Goal: Communication & Community: Answer question/provide support

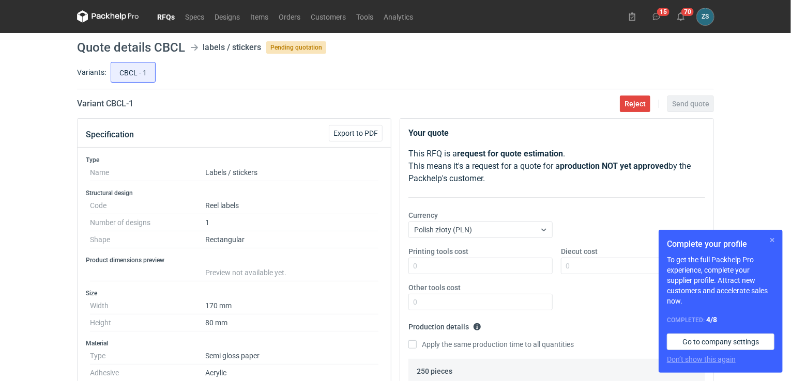
click at [772, 236] on button "button" at bounding box center [772, 240] width 12 height 12
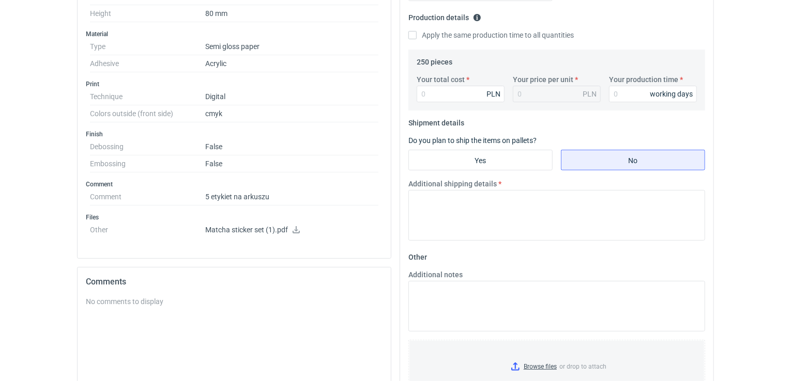
scroll to position [362, 0]
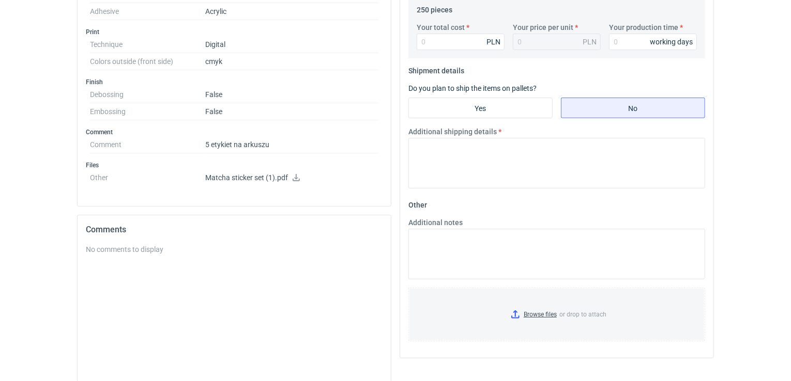
click at [294, 175] on icon at bounding box center [296, 177] width 8 height 7
click at [183, 258] on div "No comments to display" at bounding box center [234, 319] width 297 height 150
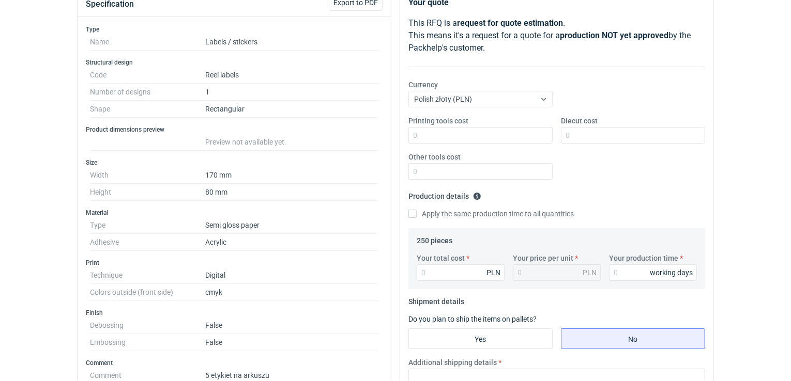
scroll to position [0, 0]
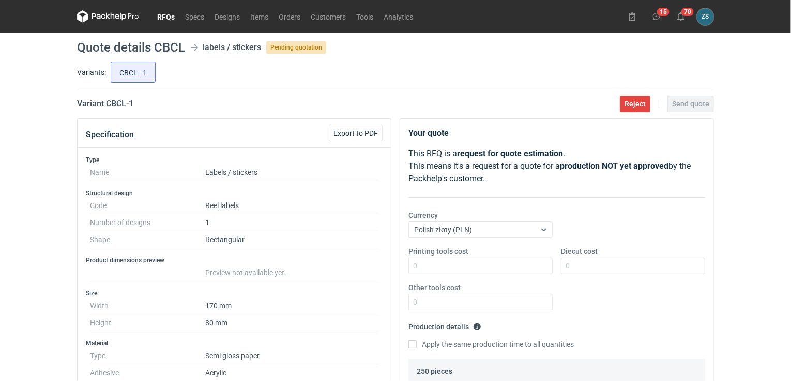
click at [162, 17] on link "RFQs" at bounding box center [166, 16] width 28 height 12
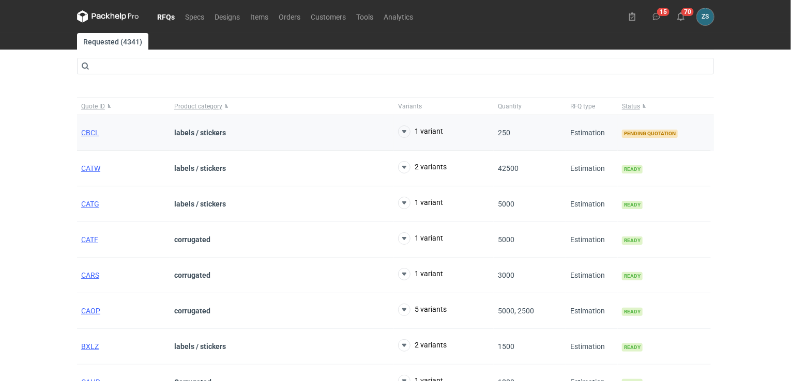
click at [195, 133] on strong "labels / stickers" at bounding box center [200, 133] width 52 height 8
click at [93, 130] on span "CBCL" at bounding box center [90, 133] width 18 height 8
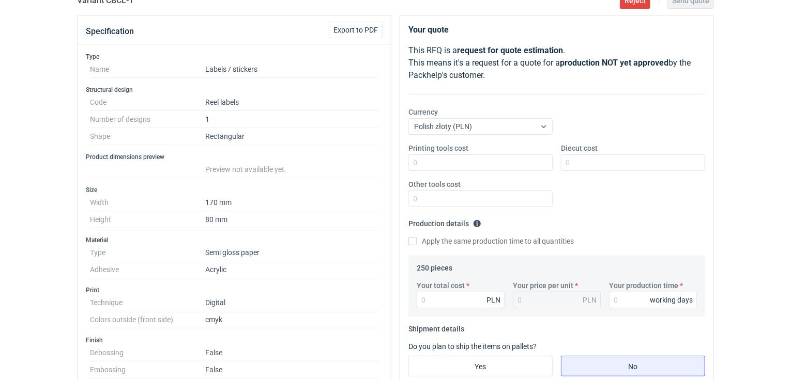
scroll to position [362, 0]
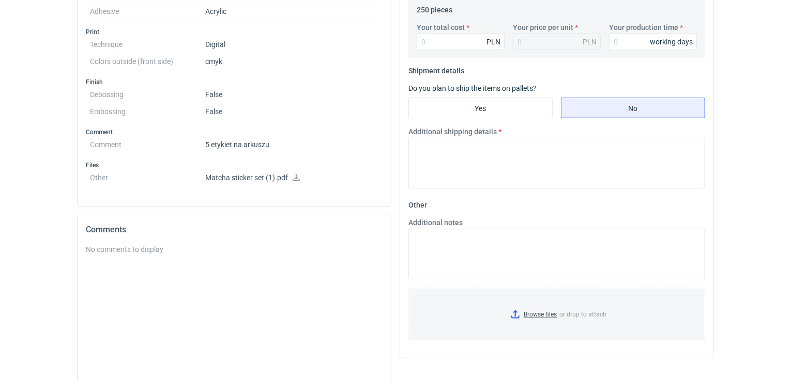
click at [151, 265] on div "No comments to display" at bounding box center [234, 319] width 297 height 150
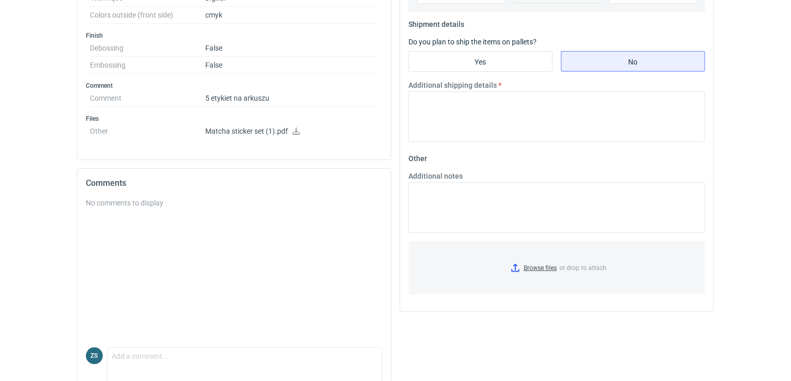
scroll to position [441, 0]
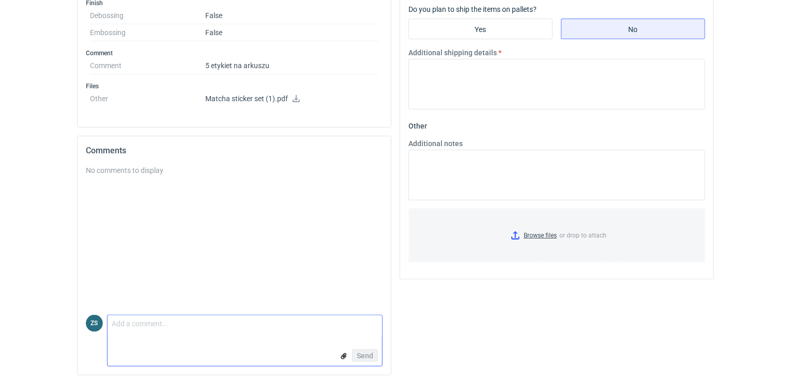
click at [134, 321] on textarea "Comment message" at bounding box center [244, 327] width 274 height 22
type textarea "tutaj będzie arkusz?"
click at [360, 353] on span "Send" at bounding box center [365, 355] width 17 height 7
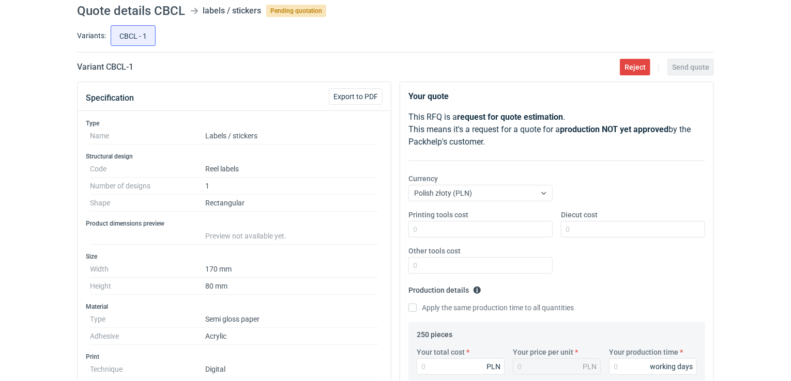
scroll to position [0, 0]
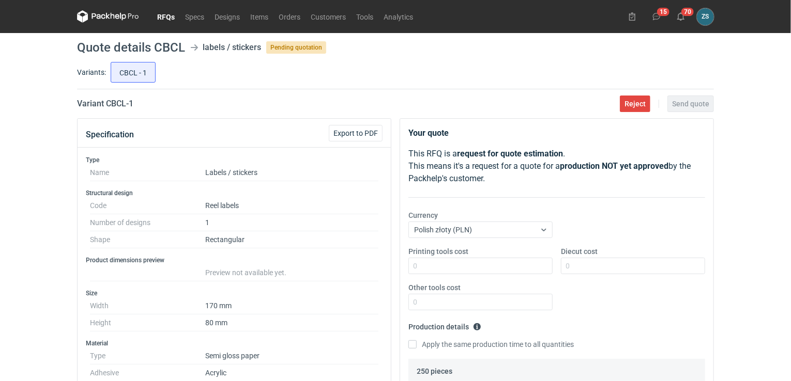
click at [167, 14] on link "RFQs" at bounding box center [166, 16] width 28 height 12
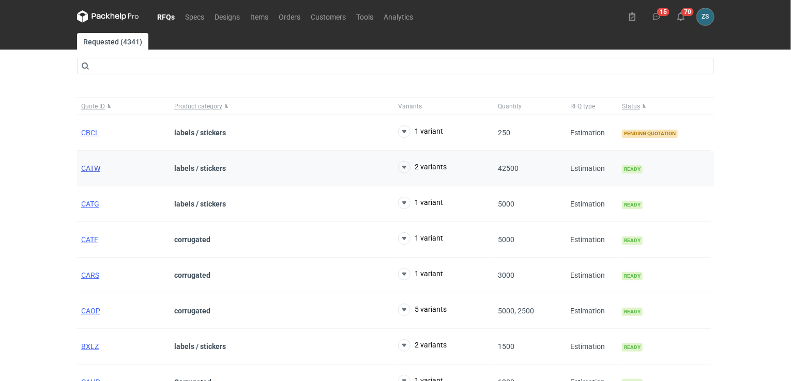
click at [93, 166] on span "CATW" at bounding box center [90, 168] width 19 height 8
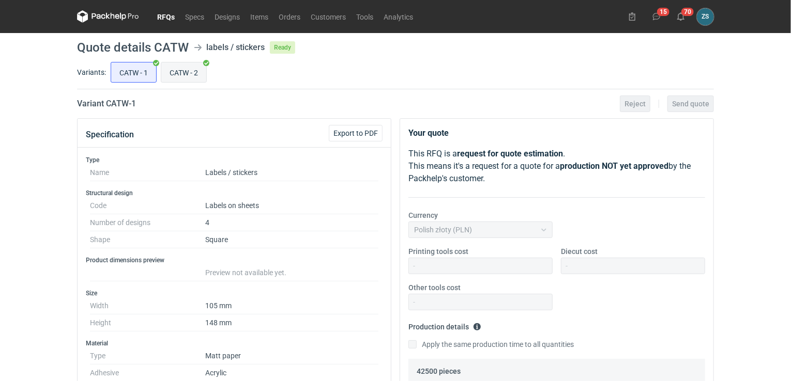
click at [183, 73] on input "CATW - 2" at bounding box center [183, 73] width 45 height 20
radio input "true"
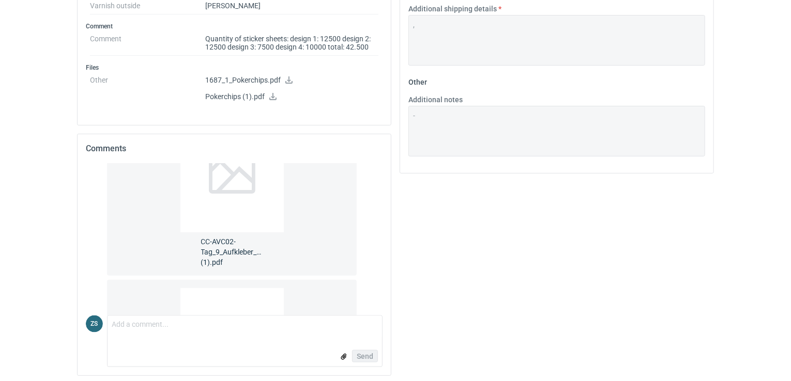
scroll to position [329, 0]
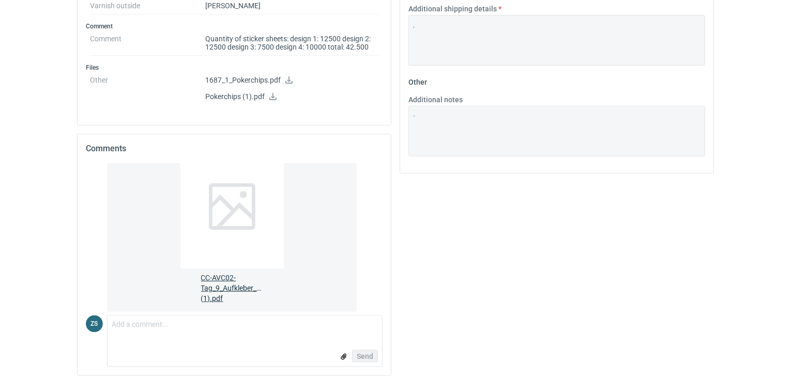
click at [230, 258] on div at bounding box center [231, 207] width 103 height 124
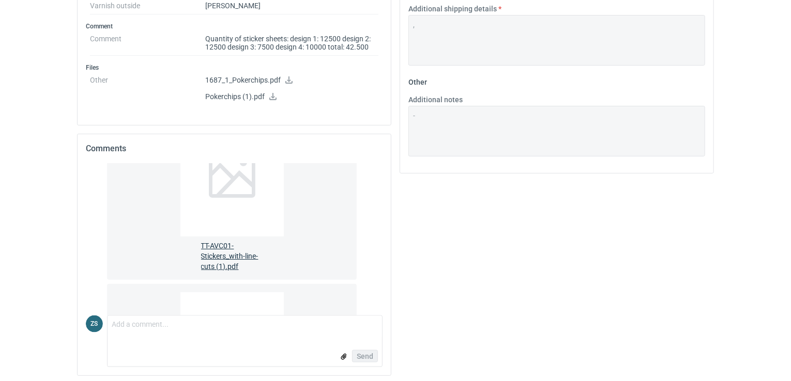
scroll to position [207, 0]
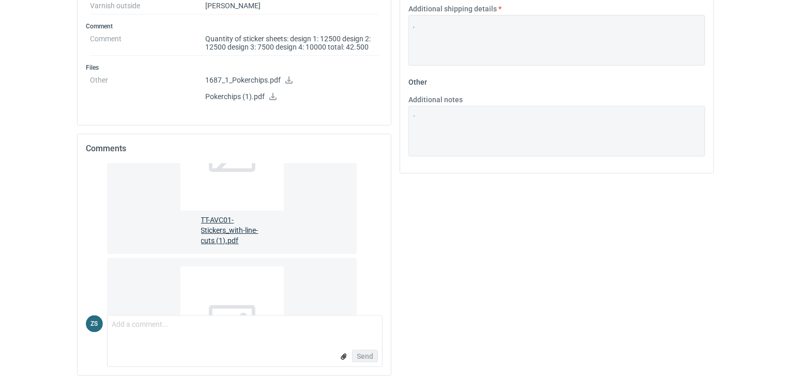
click at [223, 216] on span "TT-AVC01-Stickers_with-line-cuts (1).pdf" at bounding box center [232, 228] width 62 height 35
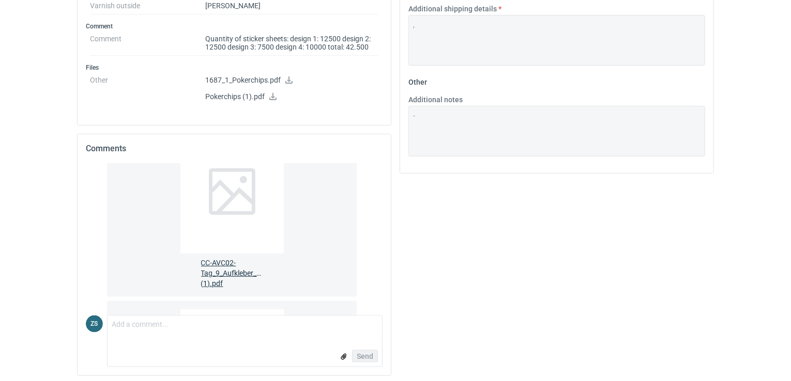
scroll to position [362, 0]
click at [225, 248] on span "CC-AVC02-Tag_9_Aufkleber_mit_Drucklinien (1).pdf" at bounding box center [232, 253] width 62 height 35
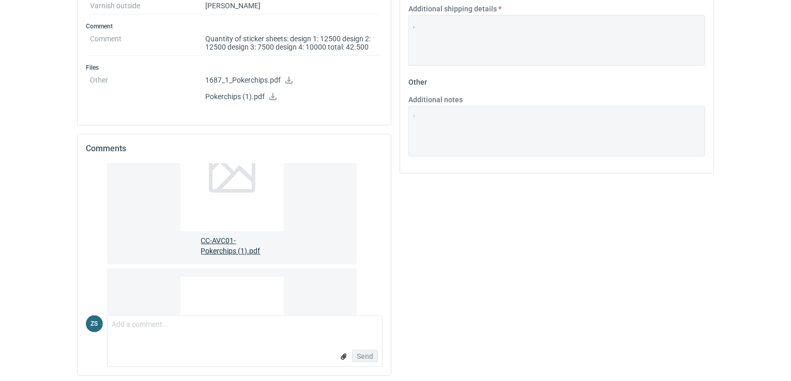
scroll to position [568, 0]
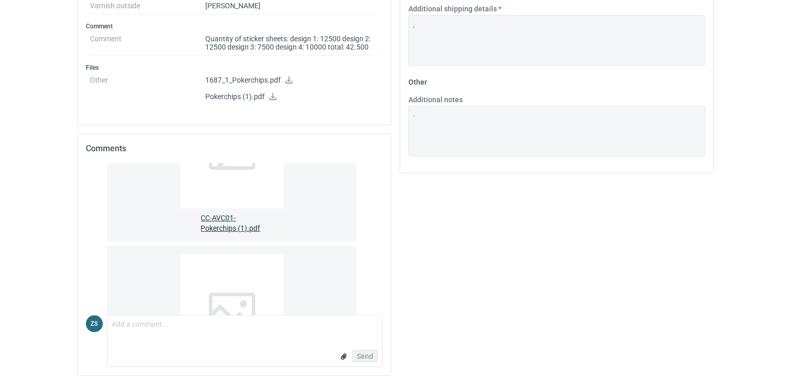
click at [234, 224] on span "CC-AVC01-Pokerchips (1).pdf" at bounding box center [232, 221] width 62 height 25
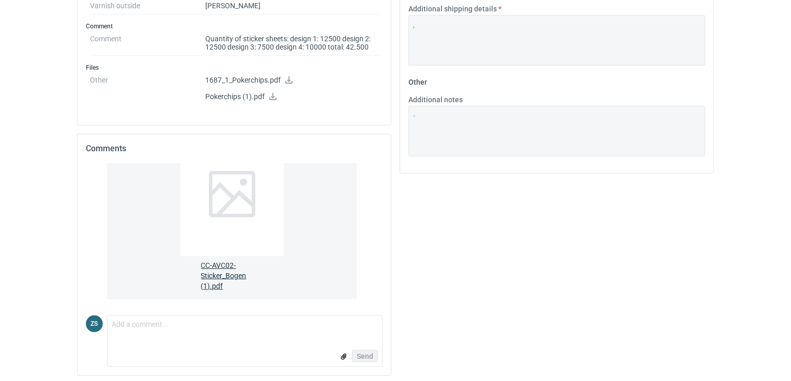
click at [223, 270] on span "CC-AVC02-Sticker_Bogen (1).pdf" at bounding box center [232, 273] width 62 height 35
click at [191, 327] on textarea "Comment message" at bounding box center [244, 327] width 274 height 22
click at [167, 330] on textarea "Comment message" at bounding box center [244, 327] width 274 height 22
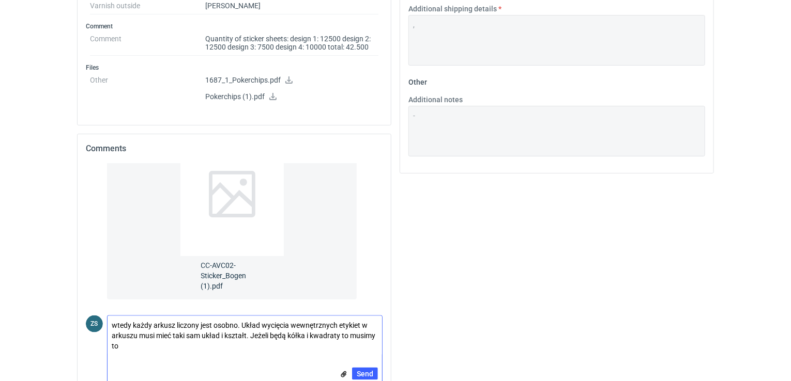
scroll to position [0, 0]
type textarea "wtedy każdy arkusz liczony jest osobno. Układ wycięcia wewnętrznych etykiet w a…"
click at [364, 371] on span "Send" at bounding box center [365, 374] width 17 height 7
